Goal: Information Seeking & Learning: Learn about a topic

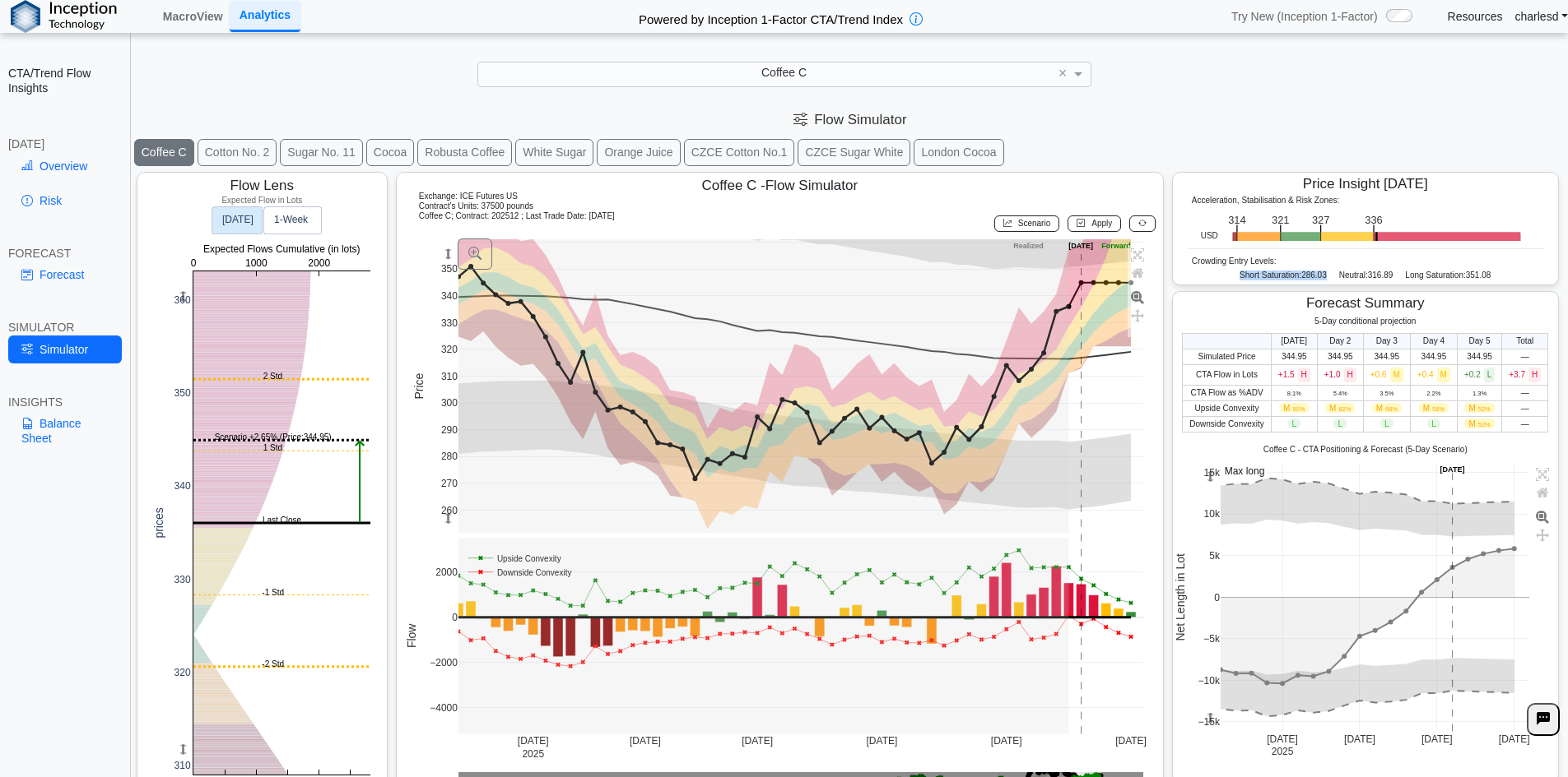
drag, startPoint x: 1220, startPoint y: 277, endPoint x: 1324, endPoint y: 277, distance: 104.0
click at [1324, 277] on div "Short Saturation: 286.03 Neutral: 316.89 Long Saturation: 351.08" at bounding box center [1365, 277] width 355 height 14
click at [1323, 279] on div "Short Saturation: 286.03 Neutral: 316.89 Long Saturation: 351.08" at bounding box center [1365, 277] width 355 height 14
click at [1192, 265] on span "Crowding Entry Levels:" at bounding box center [1233, 261] width 85 height 9
drag, startPoint x: 1182, startPoint y: 265, endPoint x: 1493, endPoint y: 282, distance: 311.5
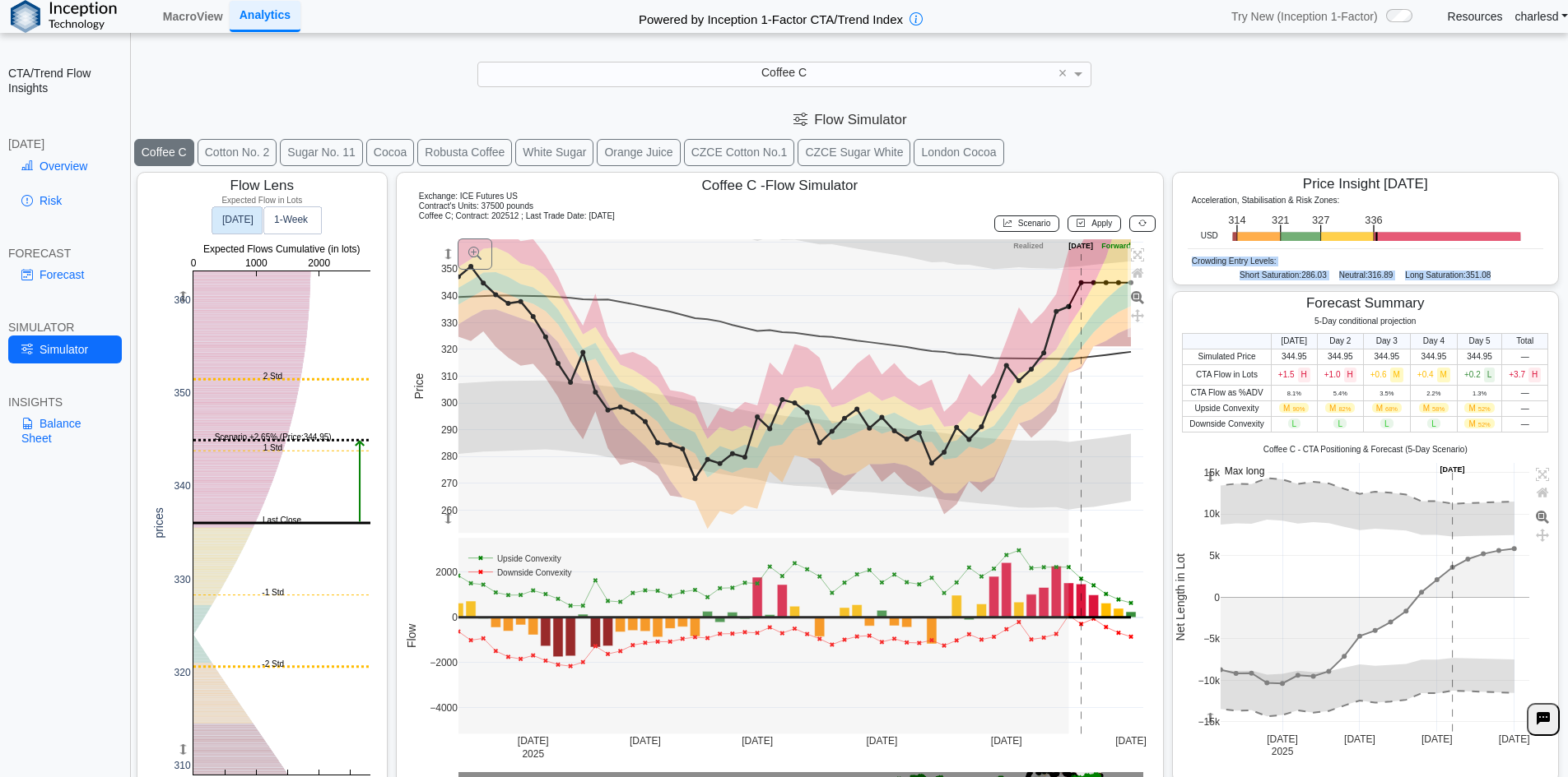
click at [1493, 282] on div "Acceleration, Stabilisation & Risk Zones: USD .zone-text { font-size: 22px; fon…" at bounding box center [1365, 239] width 372 height 88
click at [1194, 274] on div "Short Saturation: 286.03 Neutral: 316.89 Long Saturation: 351.08" at bounding box center [1365, 277] width 355 height 14
drag, startPoint x: 1228, startPoint y: 273, endPoint x: 1568, endPoint y: 278, distance: 340.0
click at [1567, 278] on html "**********" at bounding box center [784, 400] width 1568 height 800
click at [1468, 278] on span "351.08" at bounding box center [1479, 274] width 25 height 9
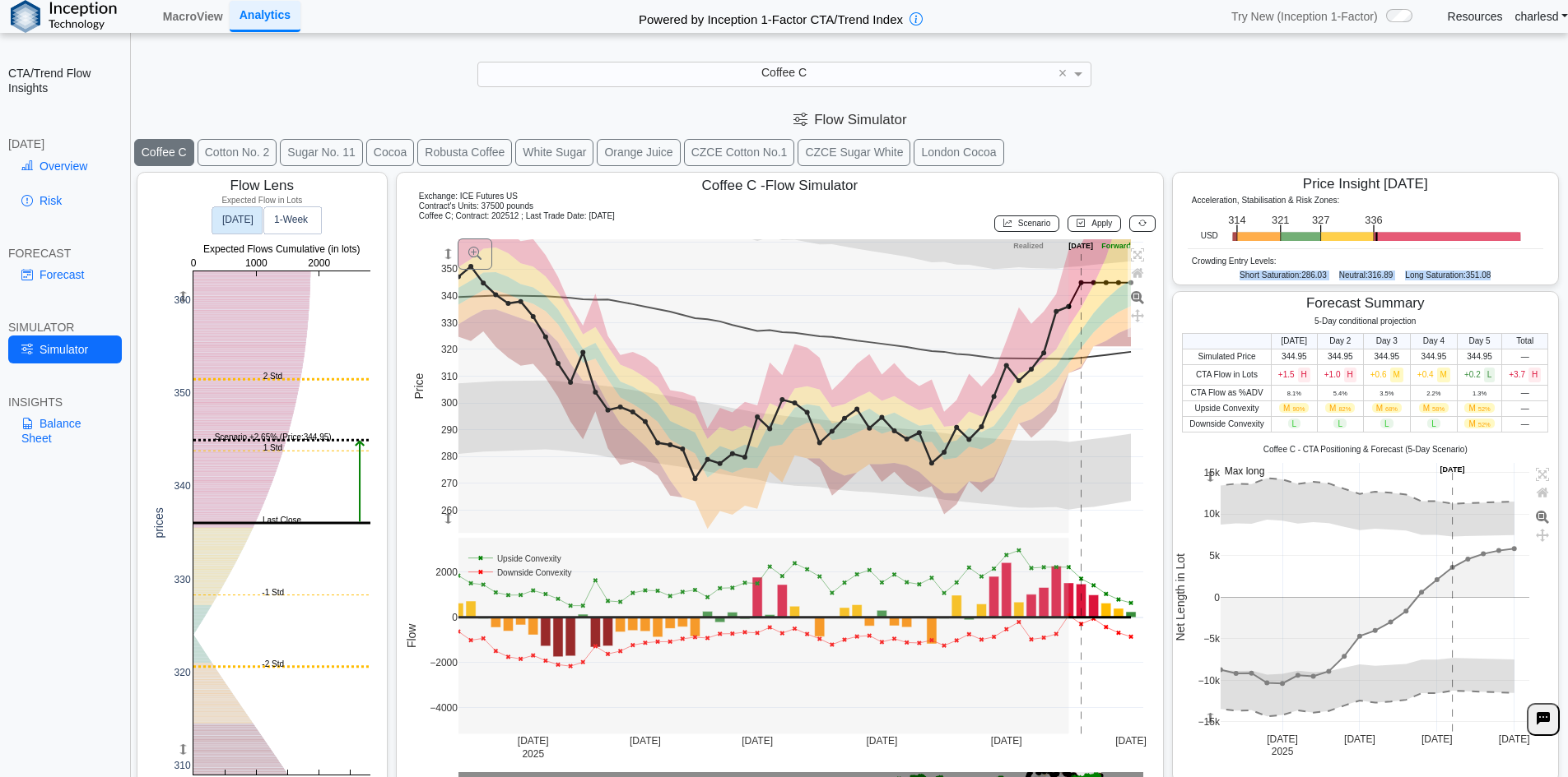
drag, startPoint x: 1489, startPoint y: 277, endPoint x: 1163, endPoint y: 283, distance: 326.1
click at [1173, 283] on div "Acceleration, Stabilisation & Risk Zones: USD .zone-text { font-size: 22px; fon…" at bounding box center [1366, 239] width 385 height 88
click at [1239, 270] on span "Short Saturation:" at bounding box center [1269, 274] width 61 height 9
click at [398, 68] on div "Coffee C ×" at bounding box center [784, 73] width 1535 height 24
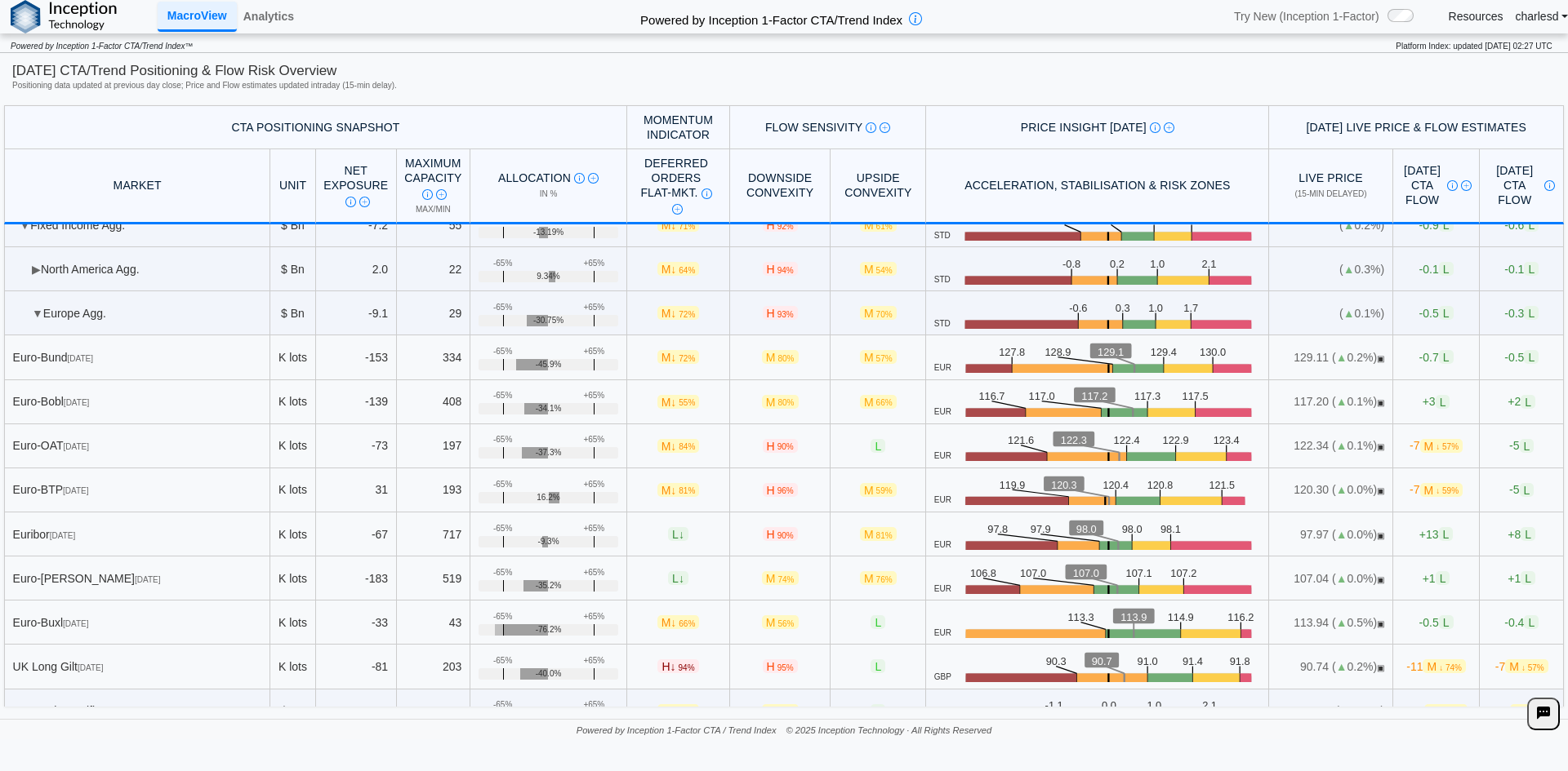
scroll to position [4201, 0]
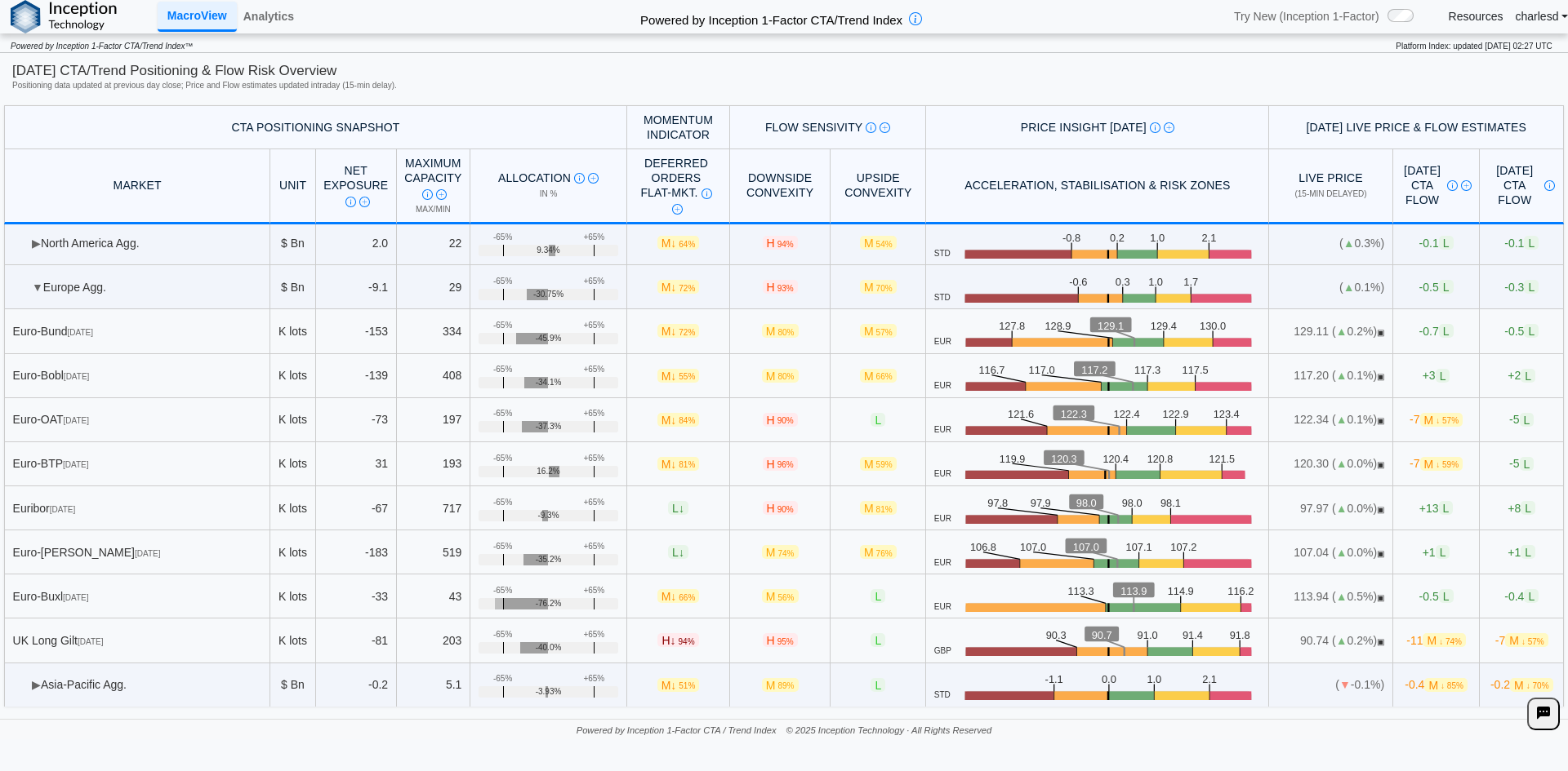
click at [33, 684] on span "▶" at bounding box center [36, 685] width 9 height 14
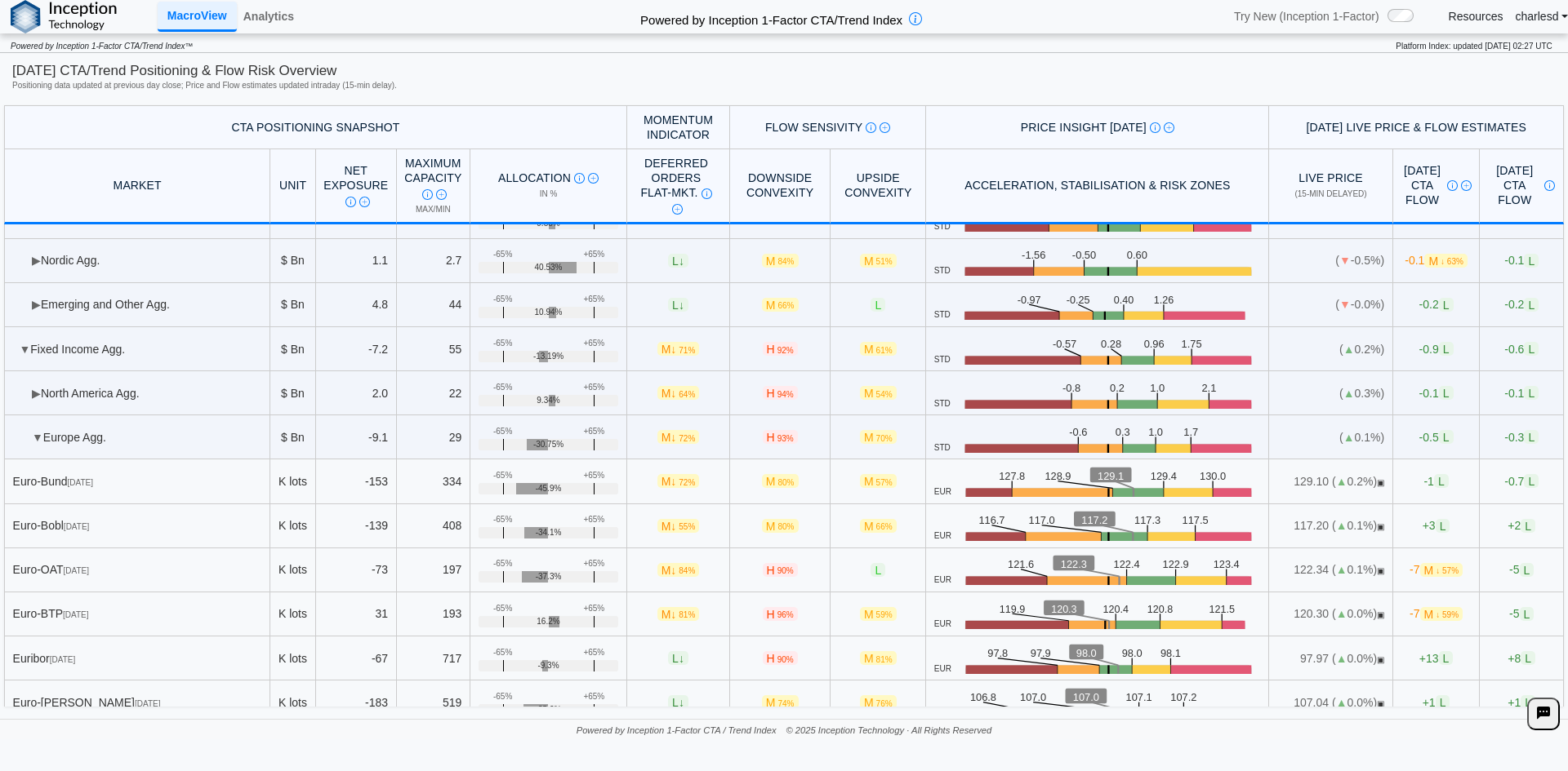
scroll to position [3762, 0]
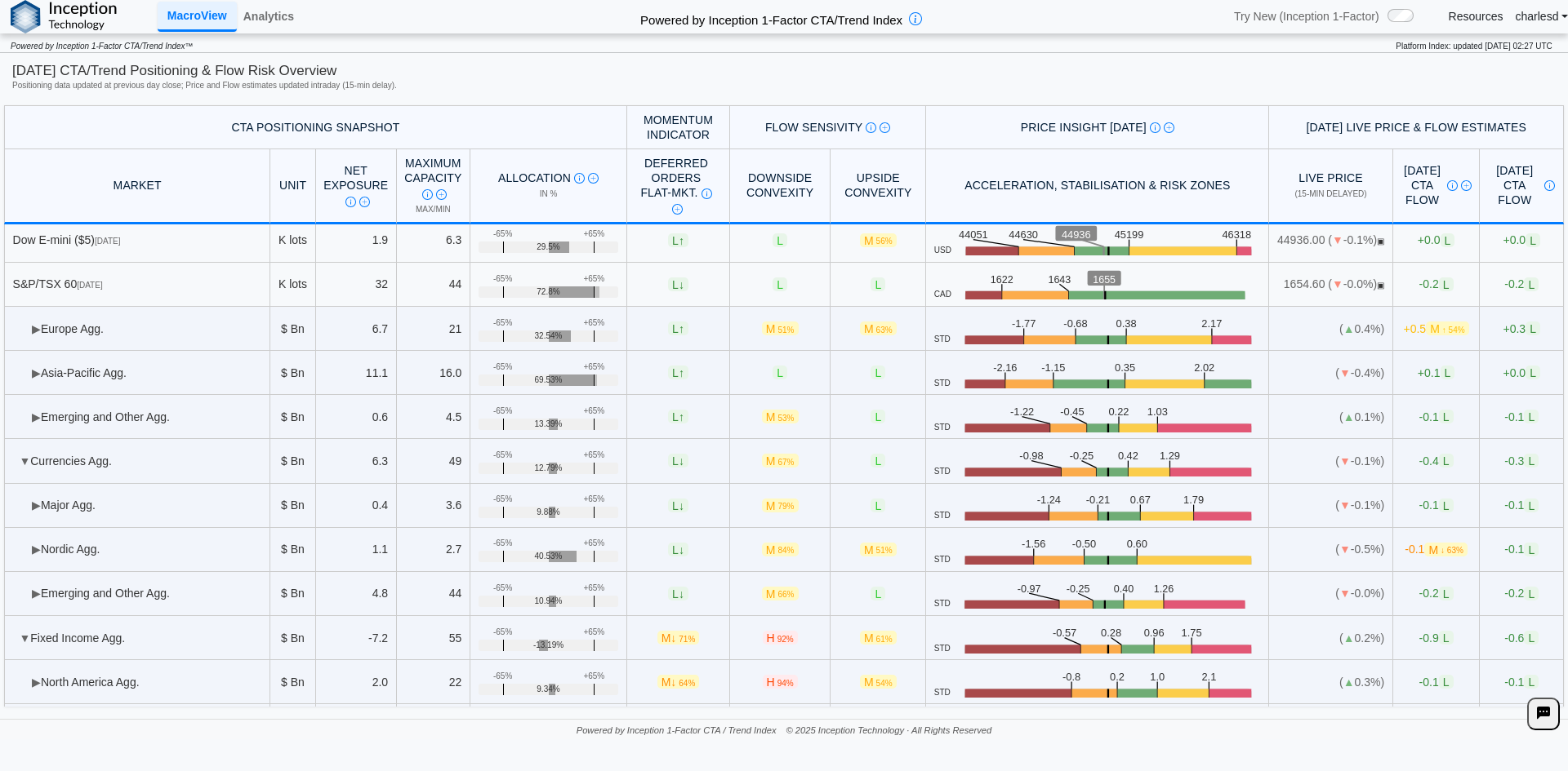
click at [40, 382] on td "▶ Asia-Pacific Agg." at bounding box center [137, 373] width 266 height 44
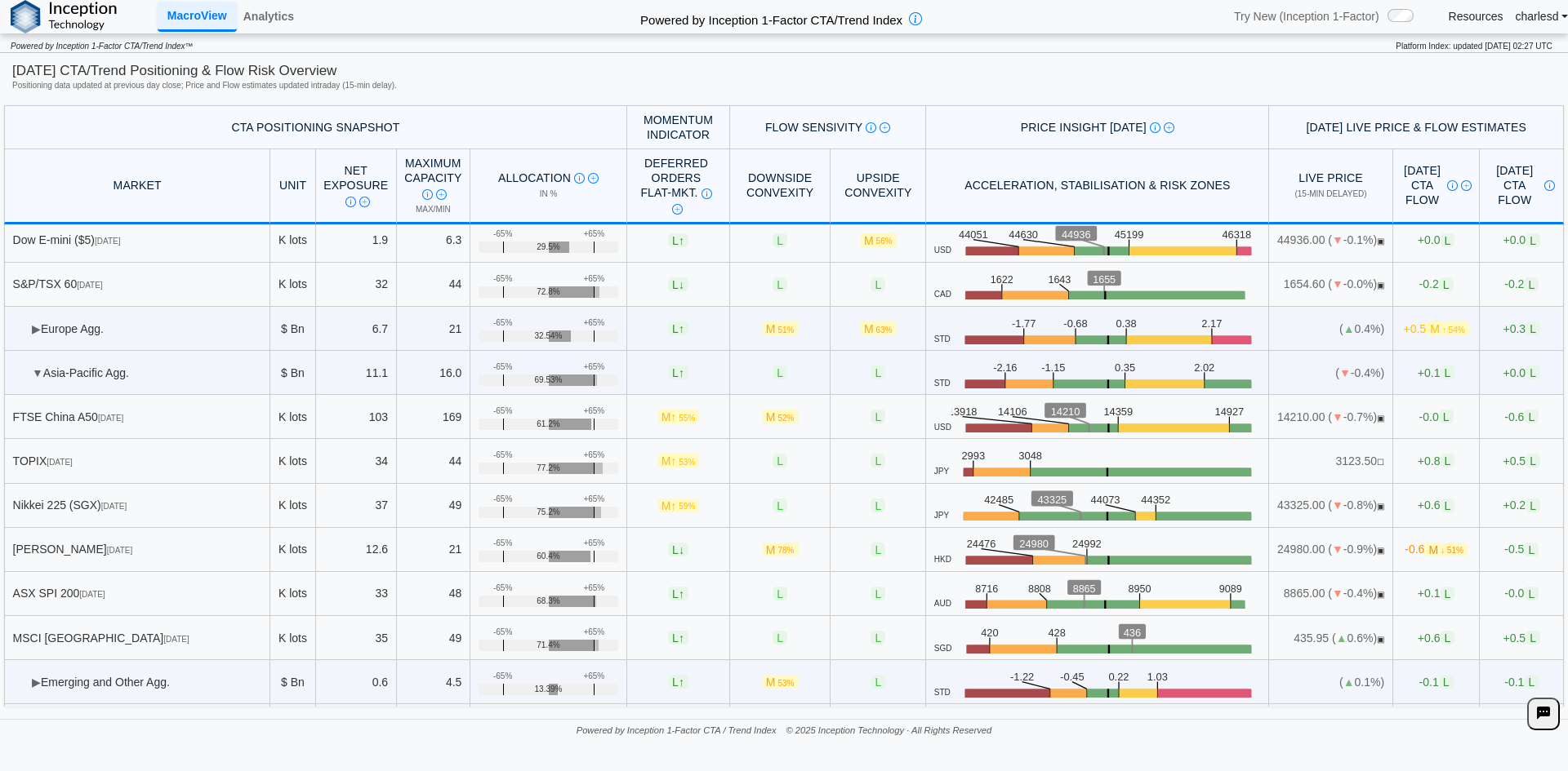
click at [33, 342] on td "▶ Europe Agg." at bounding box center [137, 329] width 266 height 44
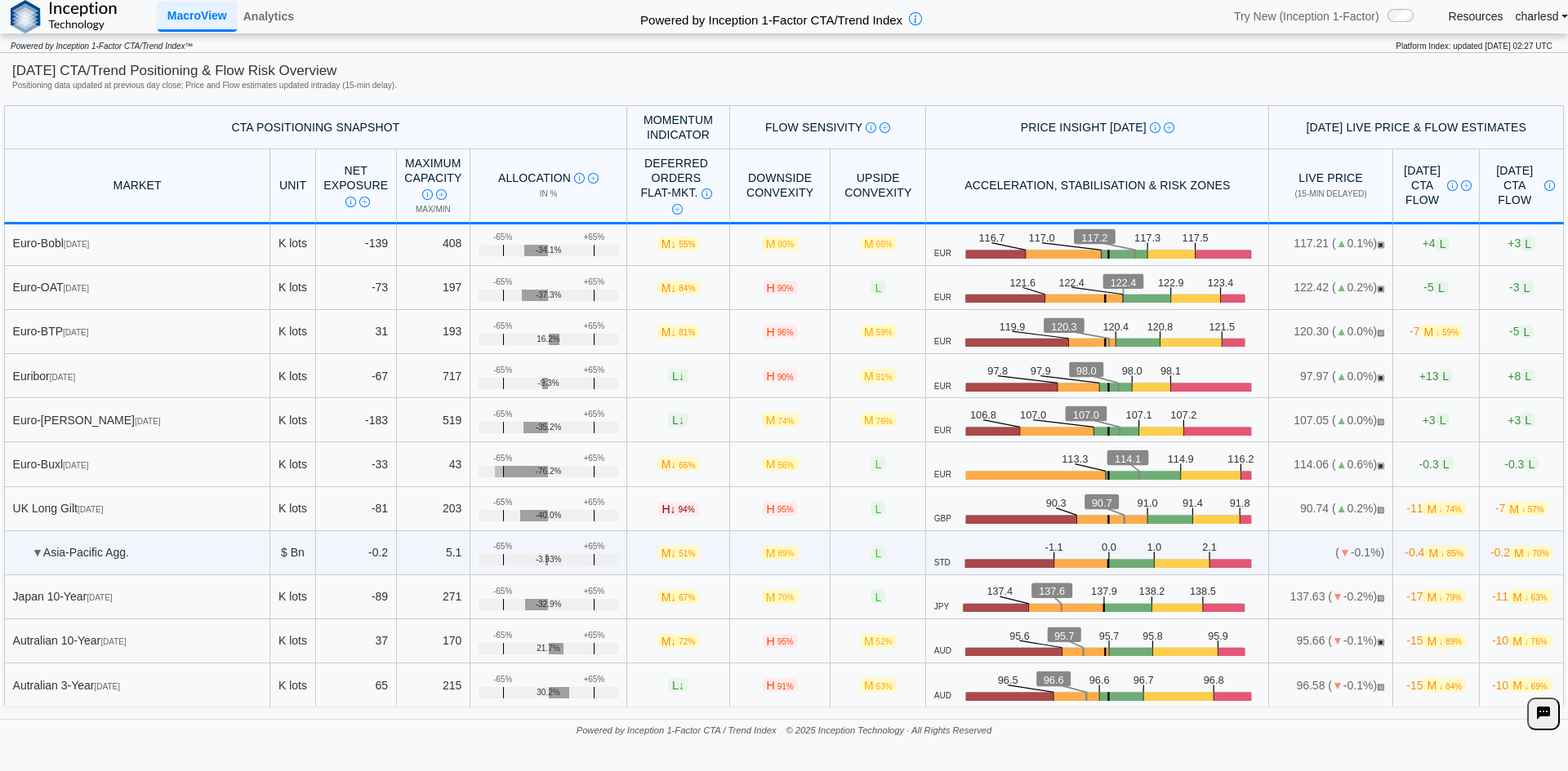
scroll to position [4425, 0]
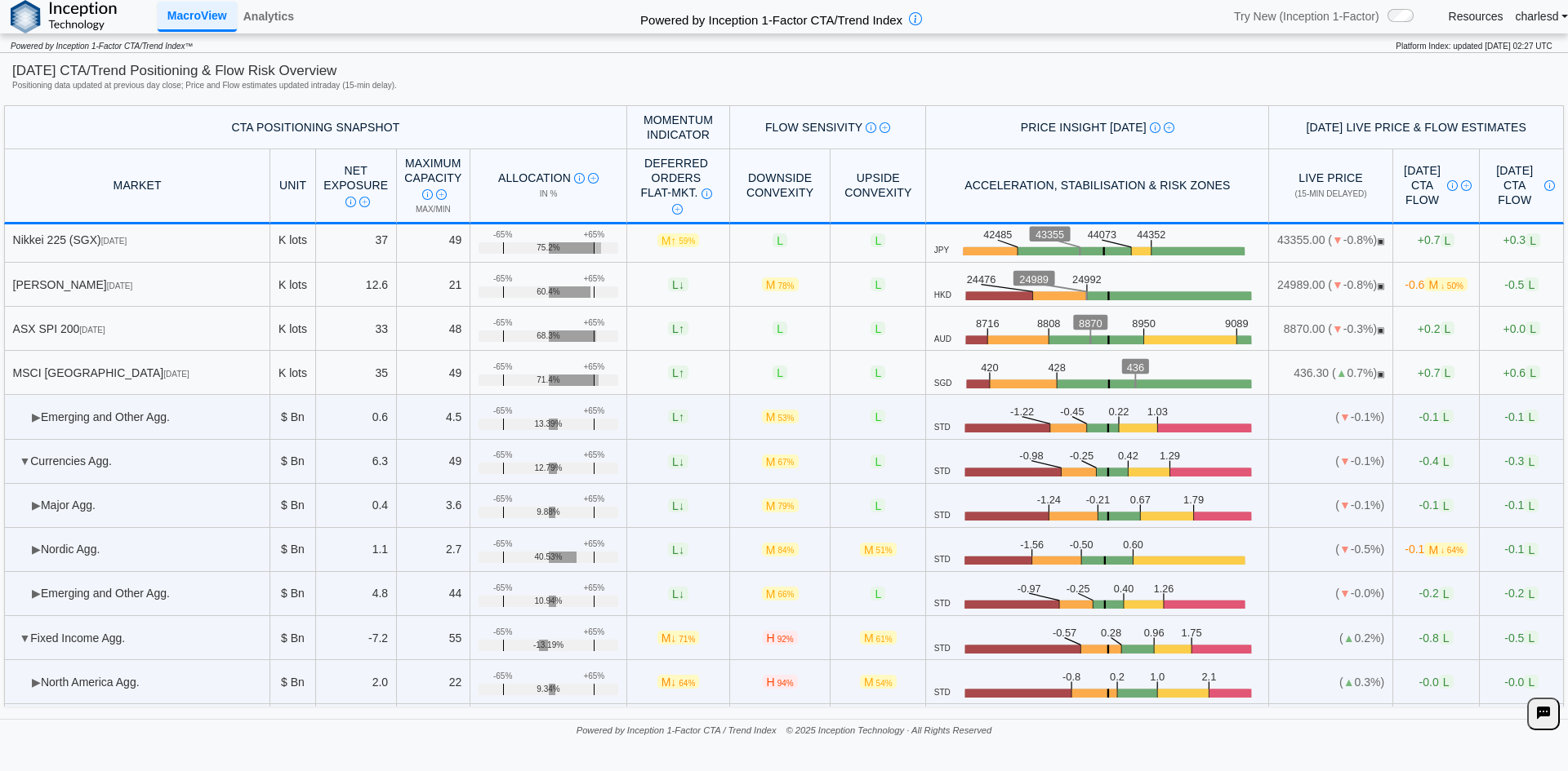
click at [42, 511] on td "▶ Major Agg." at bounding box center [137, 507] width 266 height 44
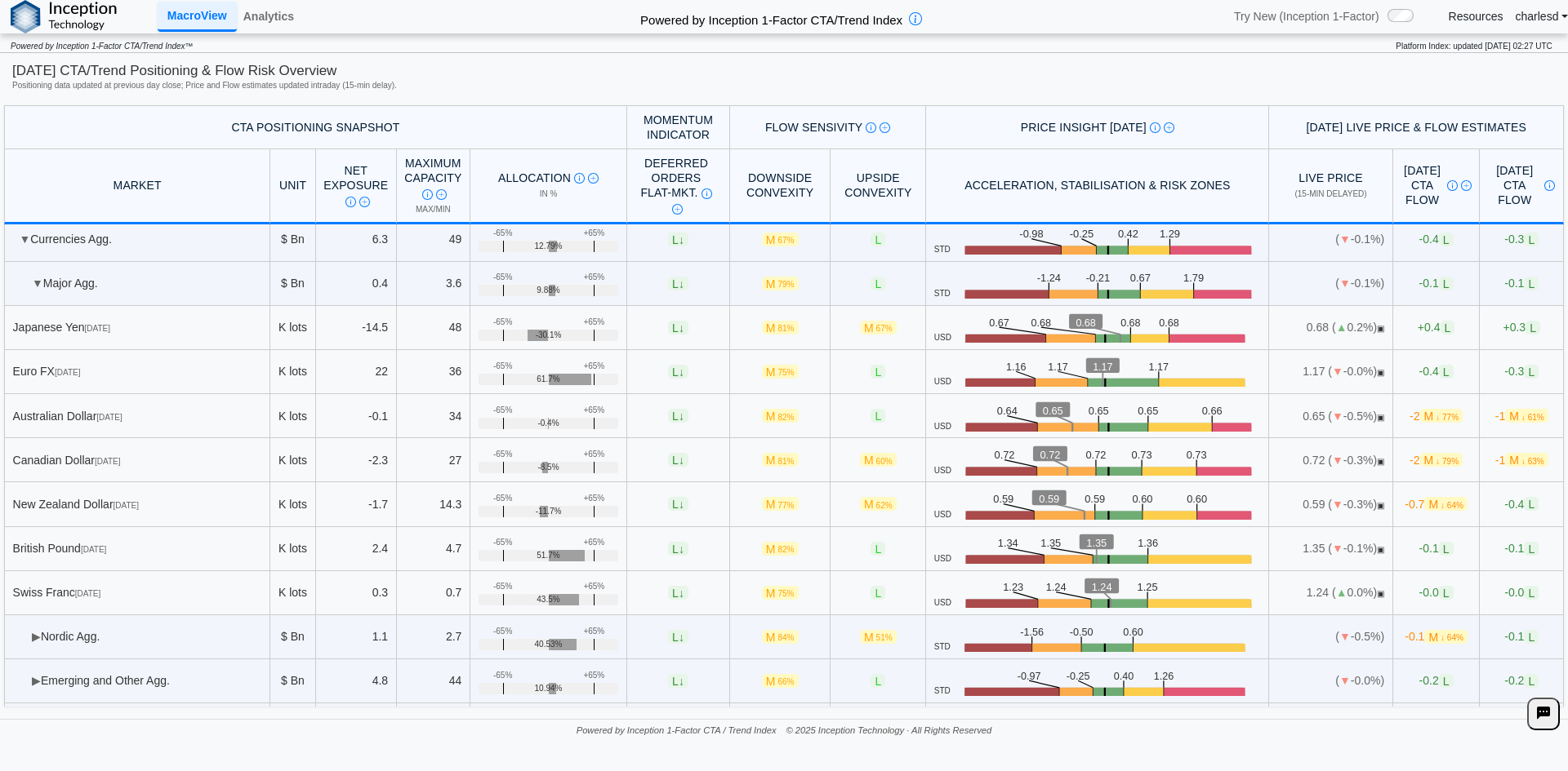
scroll to position [4751, 0]
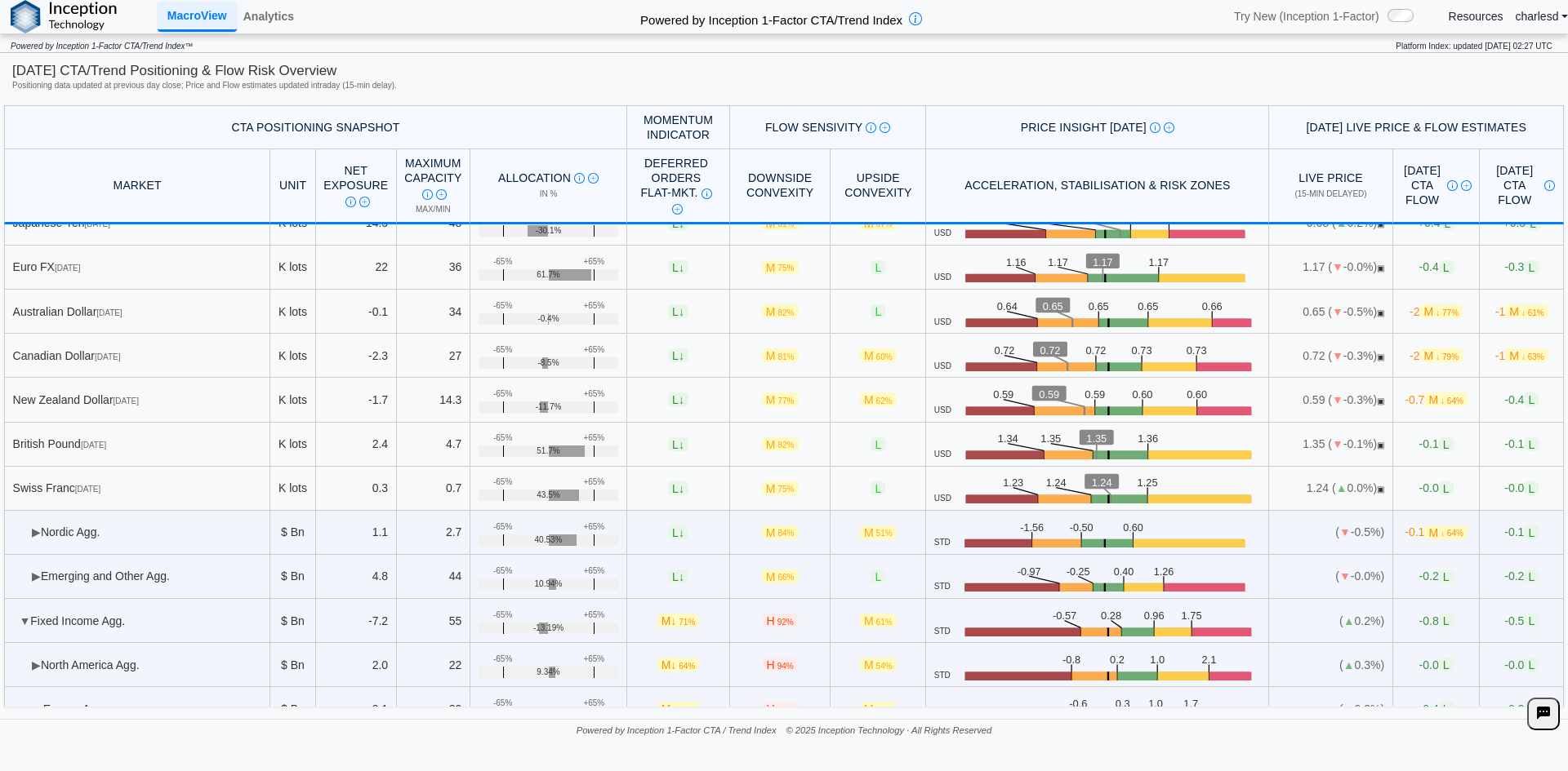
click at [33, 659] on span "▶" at bounding box center [36, 666] width 9 height 14
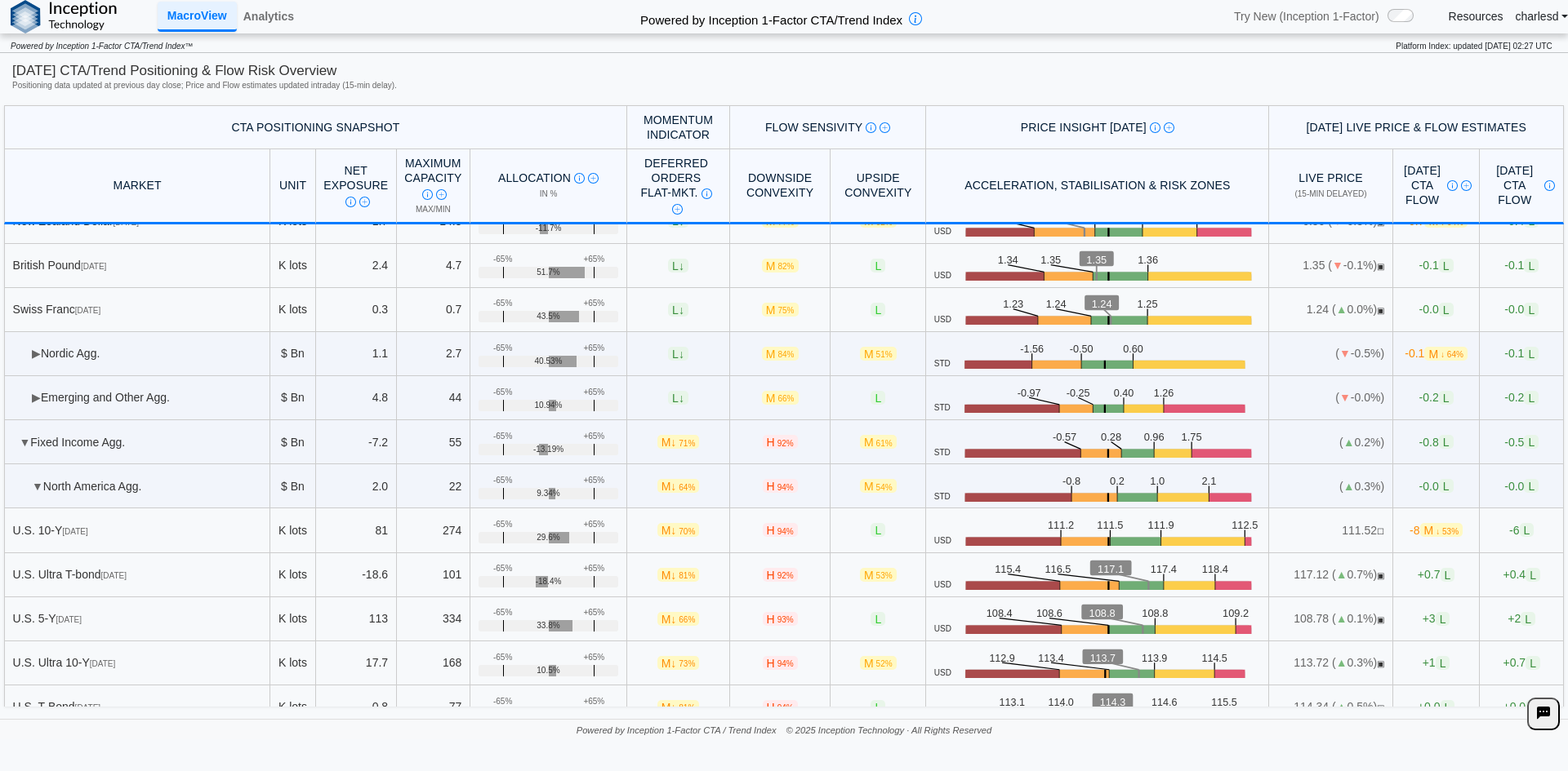
scroll to position [4833, 0]
